Goal: Task Accomplishment & Management: Manage account settings

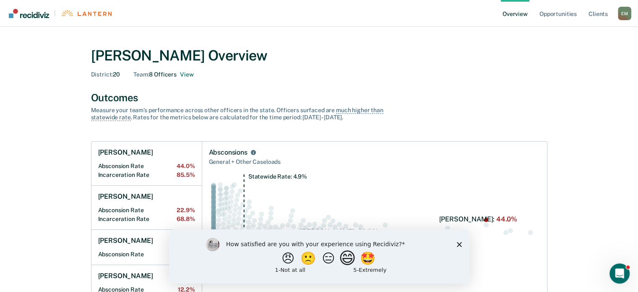
click at [354, 256] on button "😄" at bounding box center [348, 257] width 20 height 17
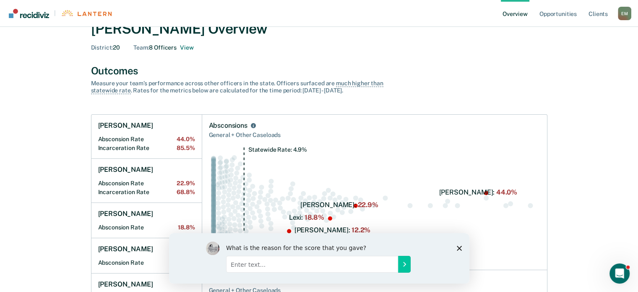
scroll to position [42, 0]
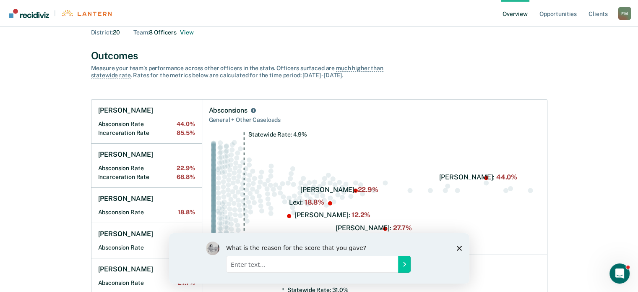
click at [264, 262] on input "Enter text..." at bounding box center [312, 263] width 172 height 17
click at [264, 263] on input "very helpful, would like a feature to forward/share things" at bounding box center [312, 263] width 172 height 17
type input "very helpful, but would like a feature to forward/share things"
click at [403, 266] on icon "Submit your response" at bounding box center [404, 263] width 7 height 7
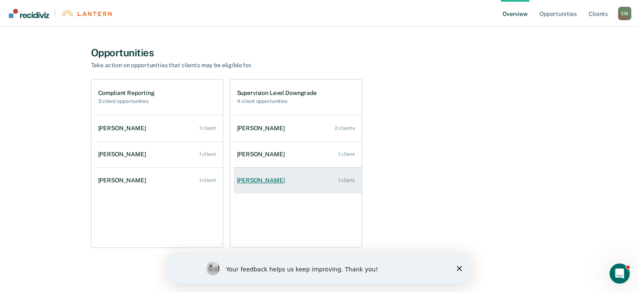
scroll to position [435, 0]
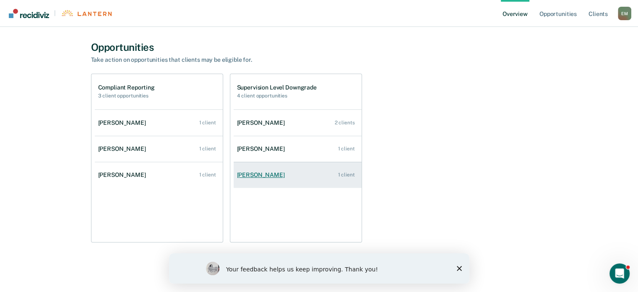
click at [261, 175] on div "[PERSON_NAME]" at bounding box center [262, 174] width 51 height 7
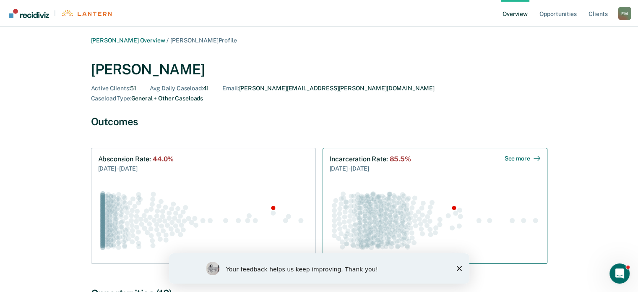
scroll to position [129, 0]
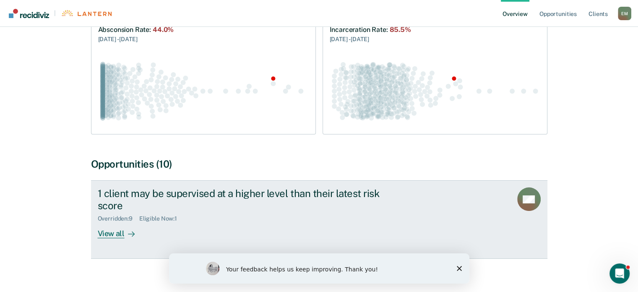
click at [118, 223] on div "View all" at bounding box center [121, 230] width 47 height 16
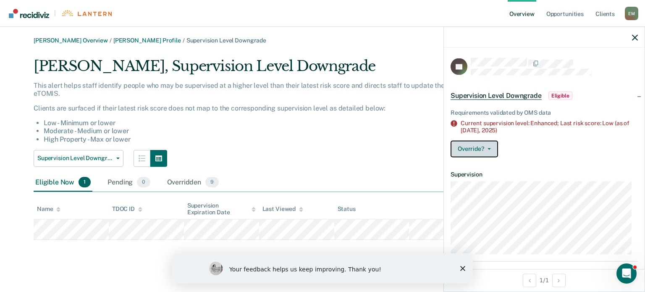
click at [479, 148] on button "Override?" at bounding box center [473, 148] width 47 height 17
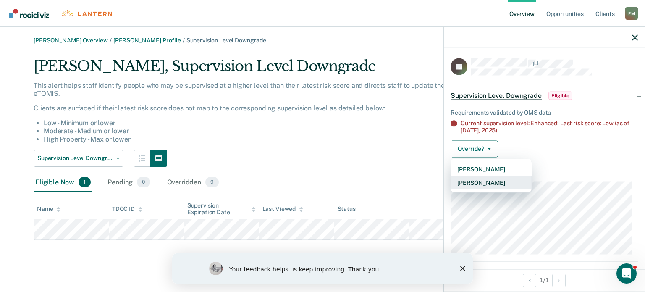
click at [473, 182] on button "[PERSON_NAME]" at bounding box center [490, 181] width 81 height 13
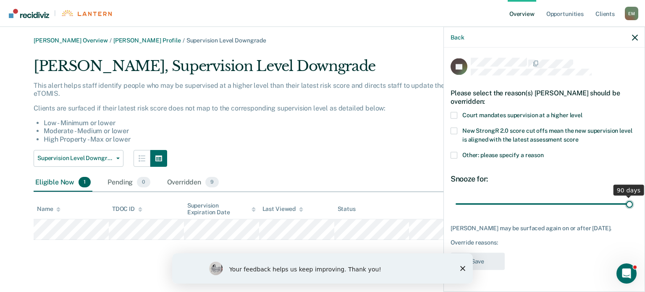
drag, startPoint x: 510, startPoint y: 203, endPoint x: 572, endPoint y: 151, distance: 81.0
type input "90"
click at [633, 199] on input "range" at bounding box center [543, 203] width 177 height 15
click at [457, 113] on label "Court mandates supervision at a higher level" at bounding box center [543, 116] width 187 height 9
click at [582, 112] on input "Court mandates supervision at a higher level" at bounding box center [582, 112] width 0 height 0
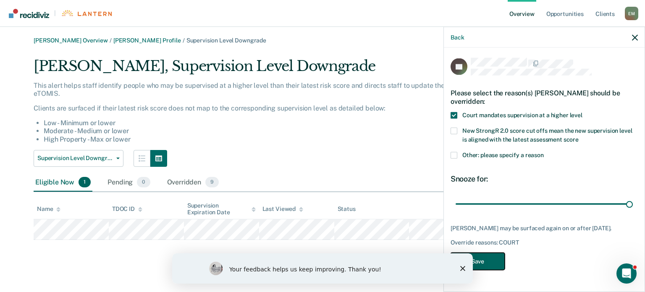
drag, startPoint x: 489, startPoint y: 267, endPoint x: 500, endPoint y: 260, distance: 13.0
click at [489, 266] on button "Save" at bounding box center [477, 260] width 54 height 17
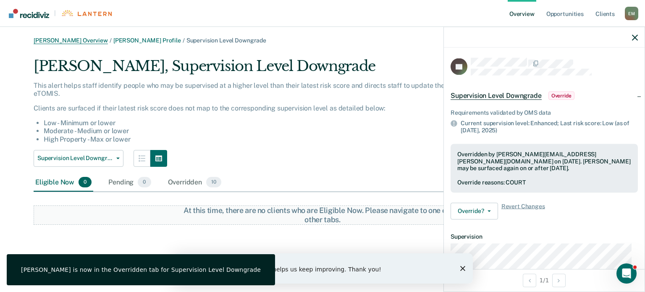
click at [65, 39] on link "[PERSON_NAME] Overview" at bounding box center [71, 40] width 74 height 7
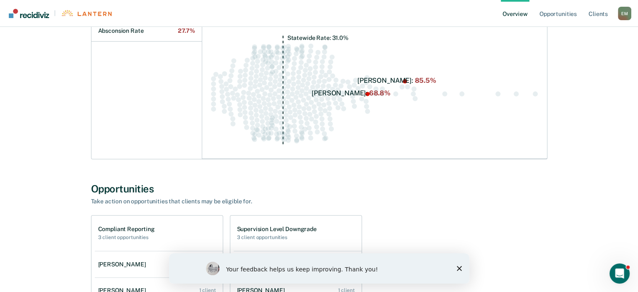
scroll to position [435, 0]
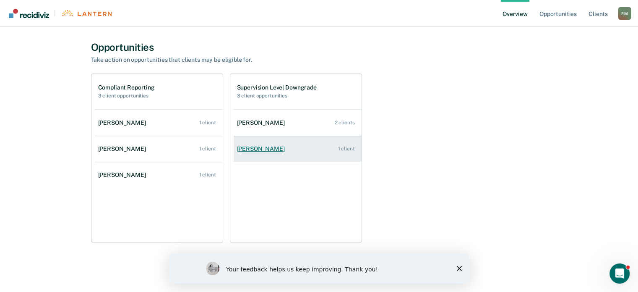
click at [269, 147] on div "[PERSON_NAME]" at bounding box center [262, 148] width 51 height 7
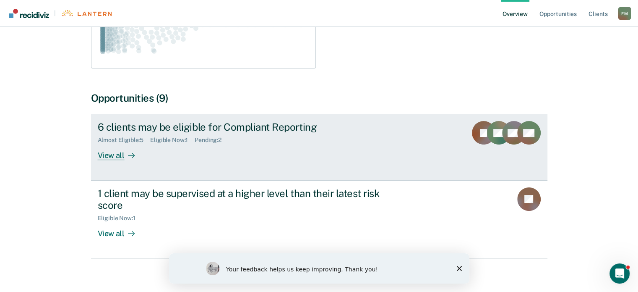
scroll to position [195, 0]
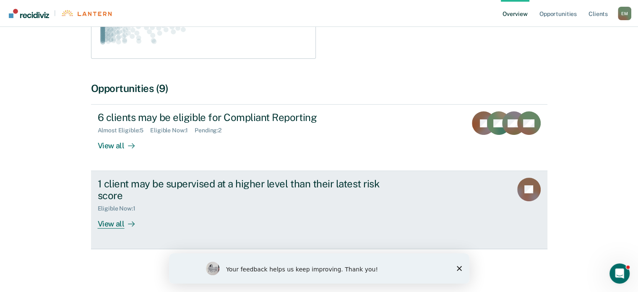
click at [114, 223] on div "View all" at bounding box center [121, 220] width 47 height 16
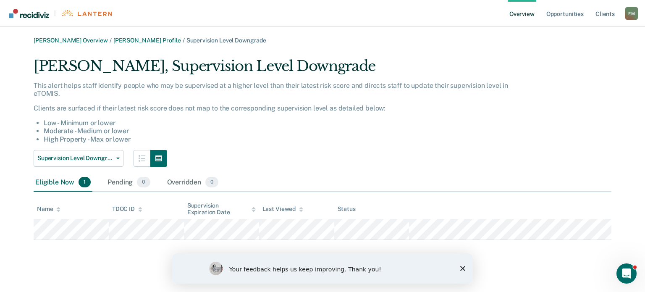
click at [485, 132] on li "Moderate - Medium or lower" at bounding box center [280, 131] width 473 height 8
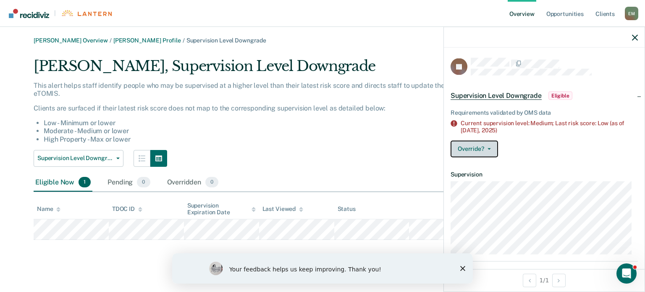
click at [487, 148] on icon "button" at bounding box center [488, 149] width 3 height 2
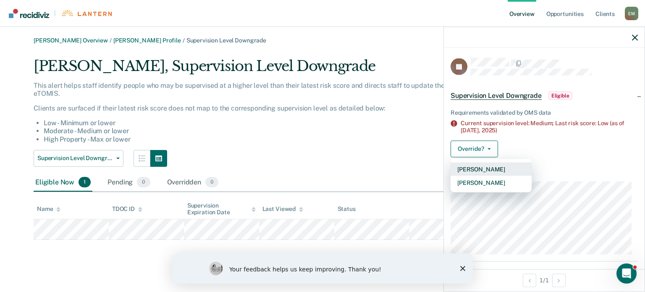
click at [480, 166] on button "[PERSON_NAME]" at bounding box center [490, 168] width 81 height 13
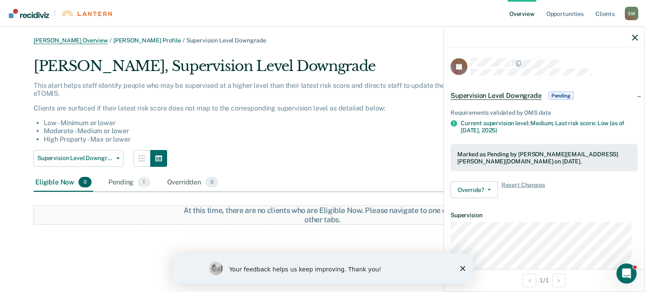
click at [74, 38] on link "[PERSON_NAME] Overview" at bounding box center [71, 40] width 74 height 7
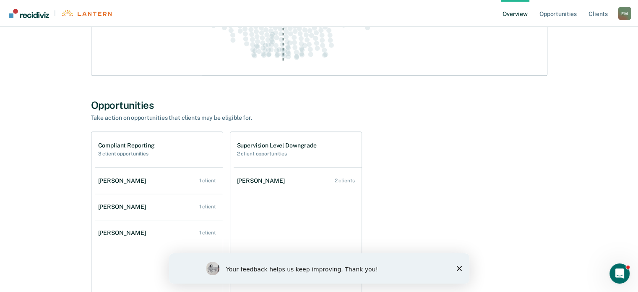
scroll to position [378, 0]
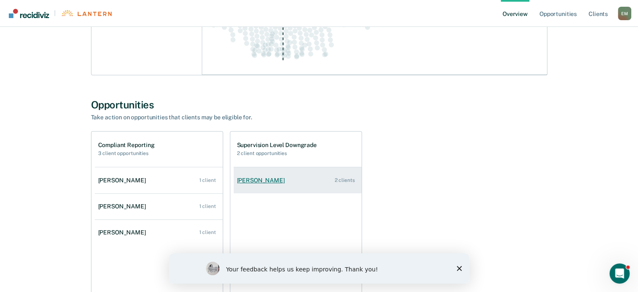
click at [268, 180] on div "[PERSON_NAME]" at bounding box center [262, 180] width 51 height 7
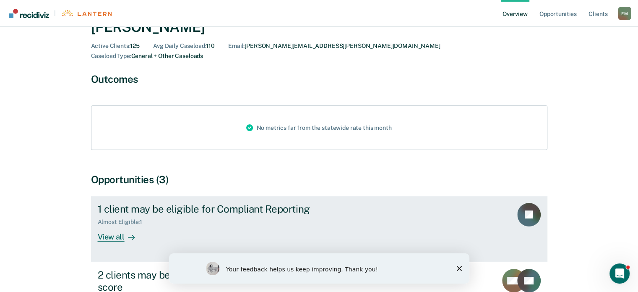
scroll to position [123, 0]
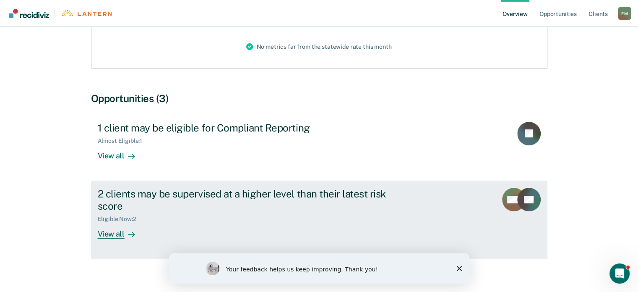
click at [115, 225] on div "View all" at bounding box center [121, 230] width 47 height 16
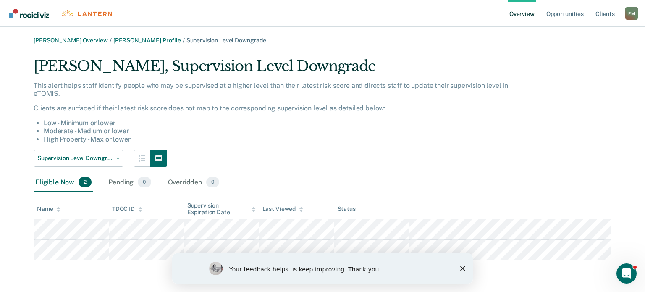
click at [20, 159] on div "[PERSON_NAME] Overview / [PERSON_NAME] Profile / Supervision Level Downgrade [P…" at bounding box center [322, 148] width 625 height 223
click at [473, 129] on li "Moderate - Medium or lower" at bounding box center [280, 131] width 473 height 8
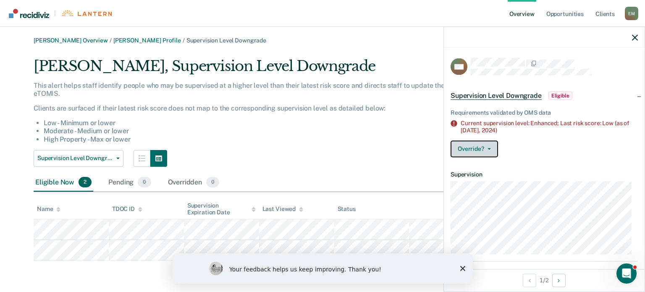
click at [488, 145] on button "Override?" at bounding box center [473, 148] width 47 height 17
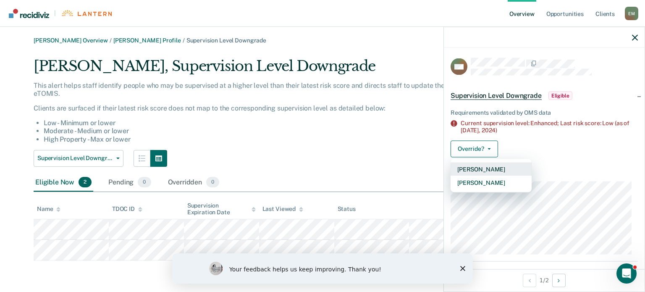
click at [479, 167] on button "[PERSON_NAME]" at bounding box center [490, 168] width 81 height 13
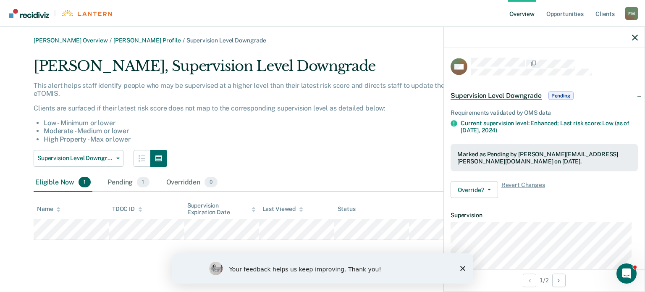
click at [593, 206] on article "MN Supervision Level Downgrade Pending Requirements validated by OMS data Curre…" at bounding box center [543, 258] width 187 height 400
click at [118, 181] on div "Pending 1" at bounding box center [128, 182] width 45 height 18
click at [60, 183] on div "Eligible Now 1" at bounding box center [63, 182] width 59 height 18
click at [563, 198] on div "Requirements validated by OMS data Current supervision level: Enhanced; Last ri…" at bounding box center [544, 152] width 201 height 106
click at [487, 189] on icon "button" at bounding box center [488, 190] width 3 height 2
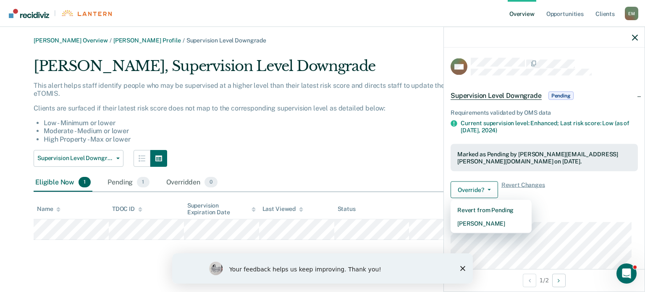
click at [401, 150] on div "Supervision Level Downgrade Supervision Level Downgrade Compliant Reporting" at bounding box center [276, 158] width 484 height 17
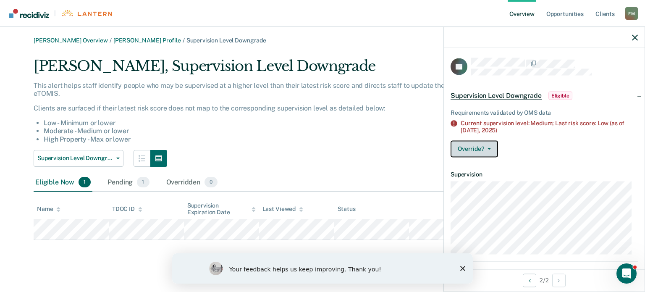
click at [487, 148] on icon "button" at bounding box center [488, 149] width 3 height 2
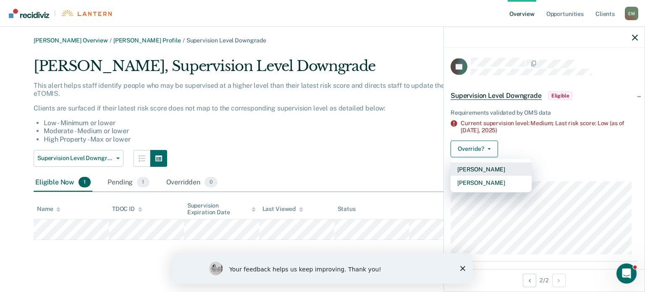
click at [483, 170] on button "[PERSON_NAME]" at bounding box center [490, 168] width 81 height 13
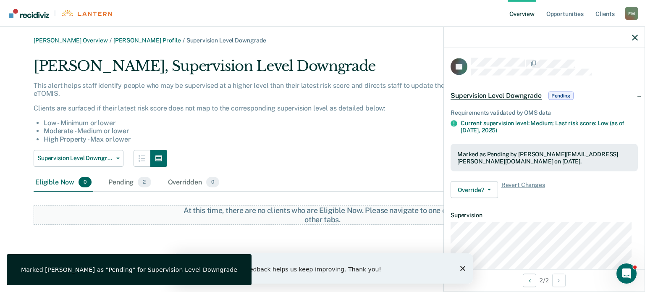
click at [68, 42] on link "[PERSON_NAME] Overview" at bounding box center [71, 40] width 74 height 7
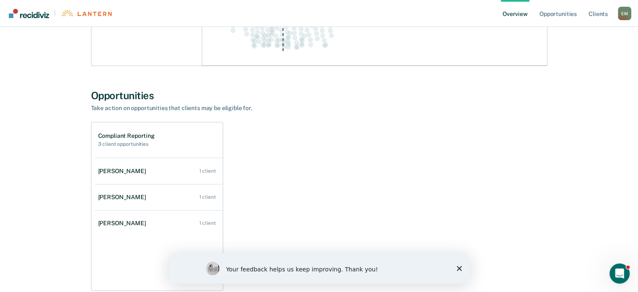
scroll to position [435, 0]
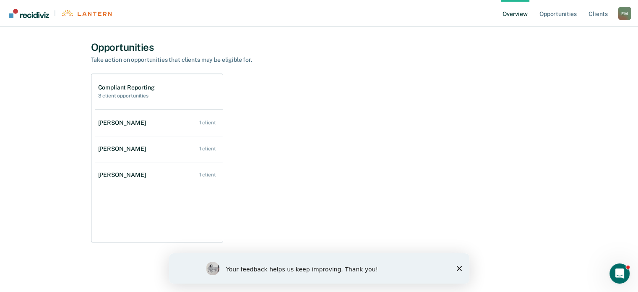
click at [125, 95] on h2 "3 client opportunities" at bounding box center [126, 96] width 57 height 6
click at [115, 87] on h1 "Compliant Reporting" at bounding box center [126, 87] width 57 height 7
click at [210, 142] on link "[PERSON_NAME] 1 client" at bounding box center [159, 149] width 128 height 24
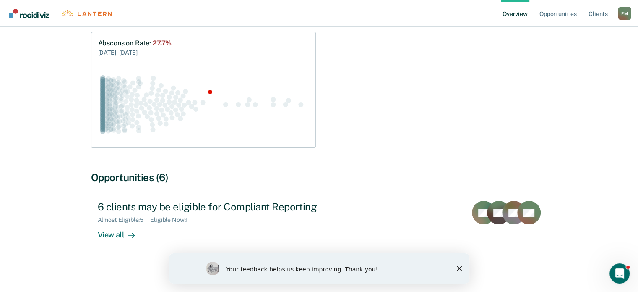
scroll to position [117, 0]
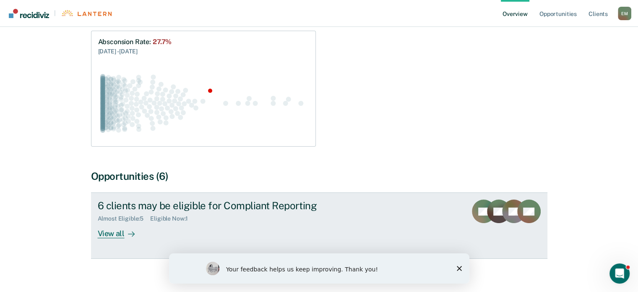
click at [112, 222] on div "View all" at bounding box center [121, 230] width 47 height 16
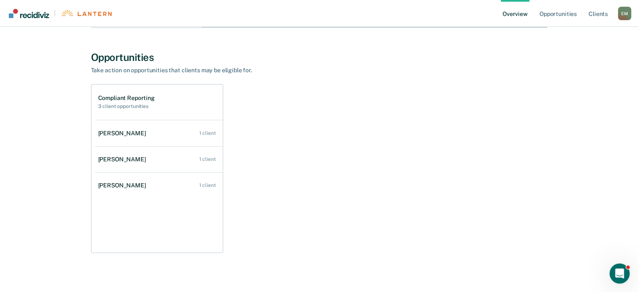
scroll to position [554, 0]
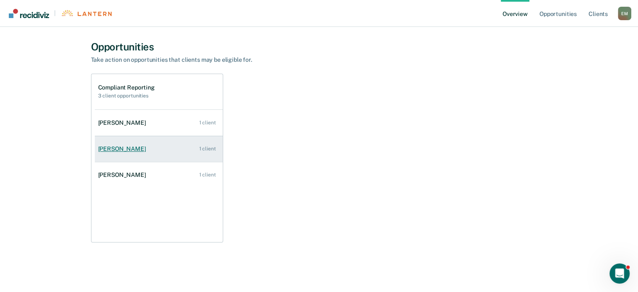
click at [128, 147] on div "[PERSON_NAME]" at bounding box center [123, 148] width 51 height 7
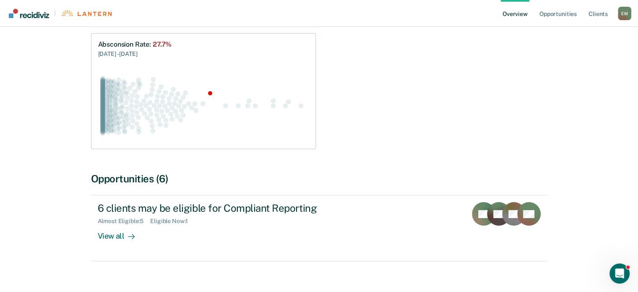
scroll to position [117, 0]
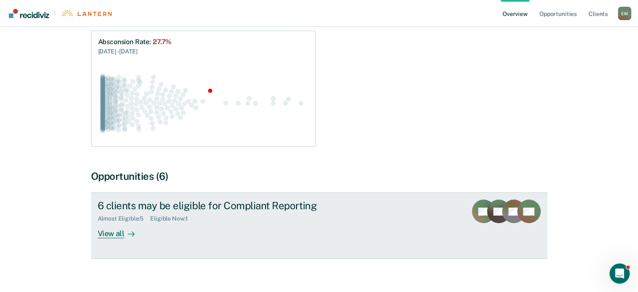
click at [116, 222] on div "View all" at bounding box center [121, 230] width 47 height 16
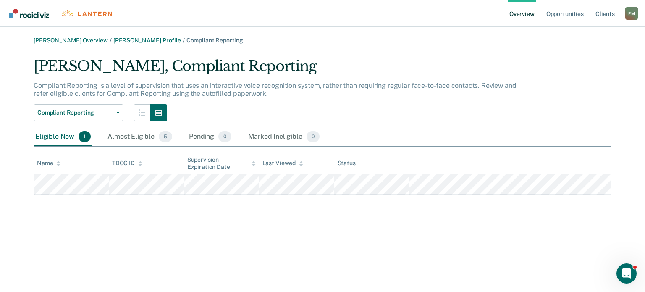
click at [74, 39] on link "[PERSON_NAME] Overview" at bounding box center [71, 40] width 74 height 7
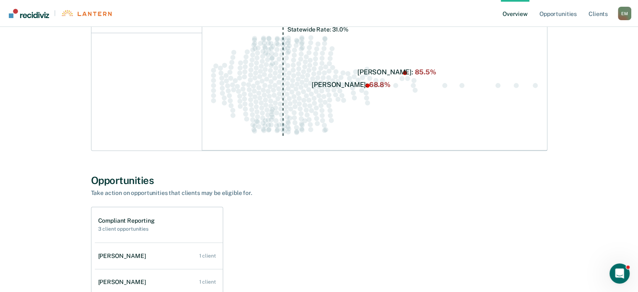
scroll to position [420, 0]
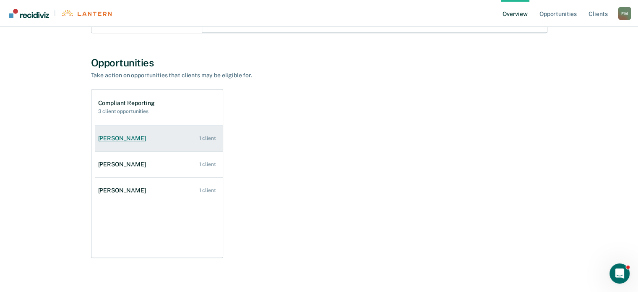
click at [205, 137] on div "1 client" at bounding box center [207, 138] width 17 height 6
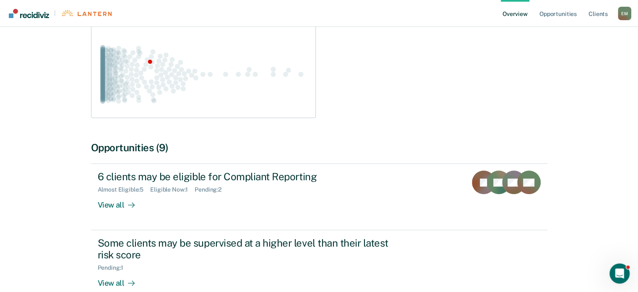
scroll to position [195, 0]
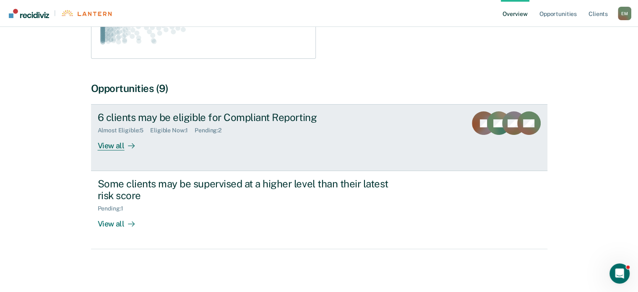
click at [115, 145] on div "View all" at bounding box center [121, 142] width 47 height 16
